Goal: Information Seeking & Learning: Learn about a topic

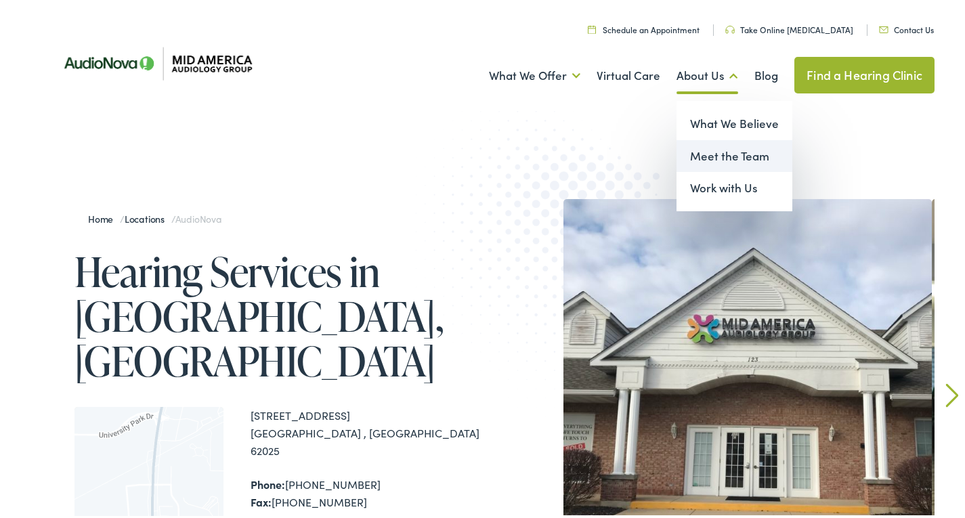
click at [695, 153] on link "Meet the Team" at bounding box center [734, 153] width 116 height 32
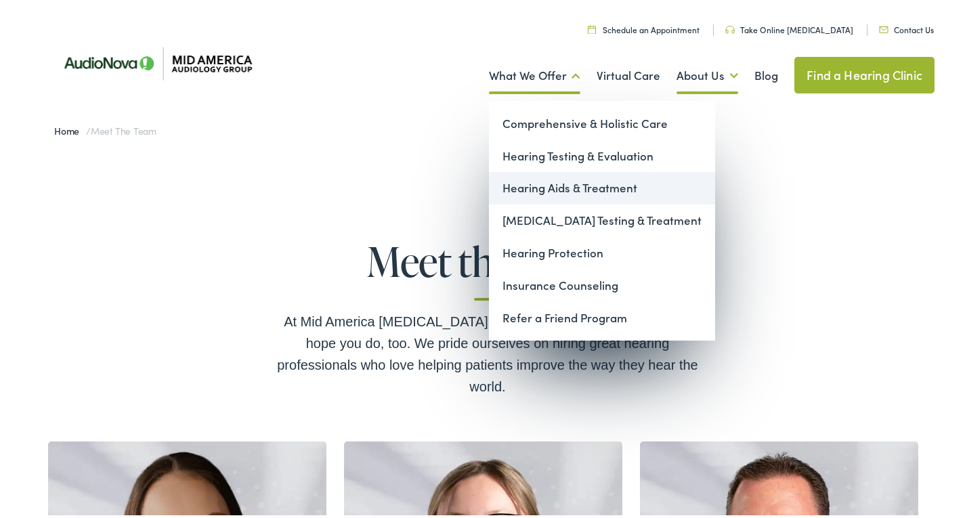
click at [519, 184] on link "Hearing Aids & Treatment" at bounding box center [602, 185] width 226 height 32
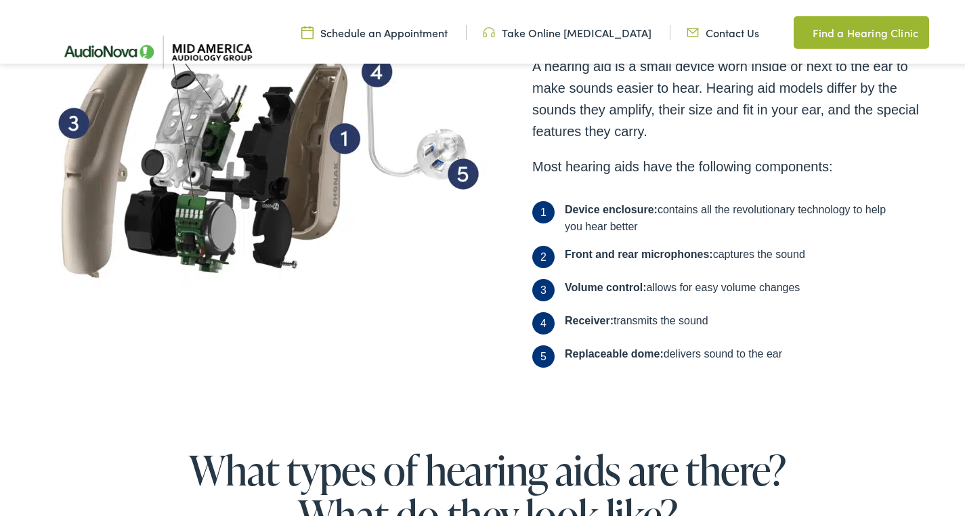
scroll to position [542, 0]
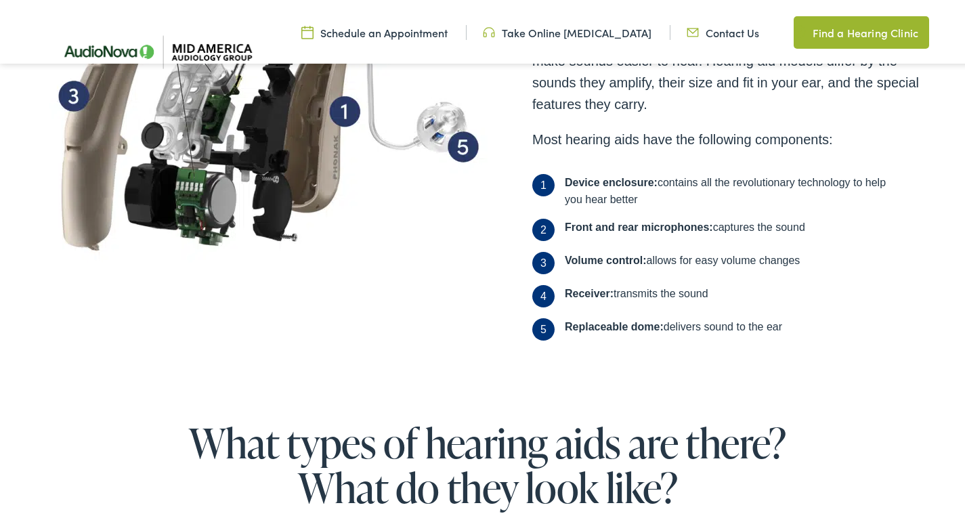
click at [330, 305] on div "What are hearing aids? How do they work? A hearing aid is a small device worn i…" at bounding box center [488, 127] width 894 height 448
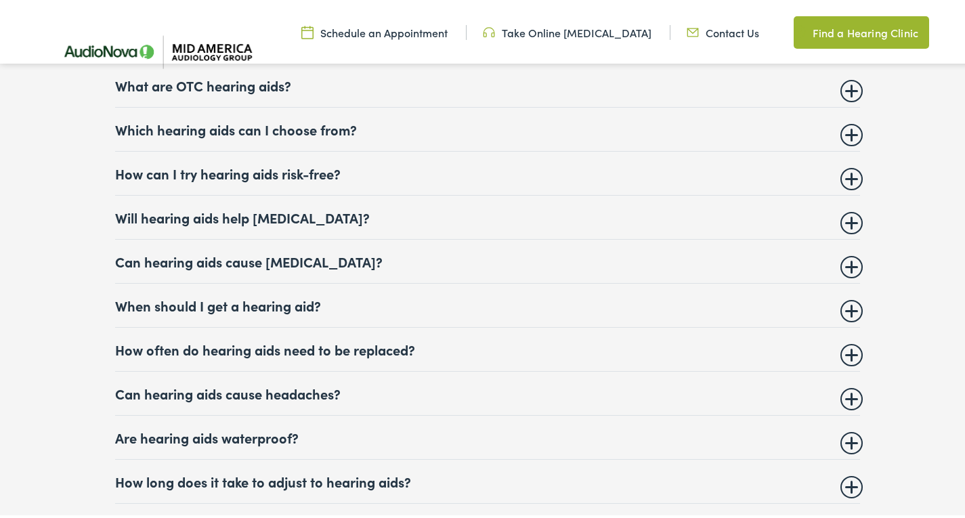
scroll to position [5200, 0]
